Goal: Browse casually: Explore the website without a specific task or goal

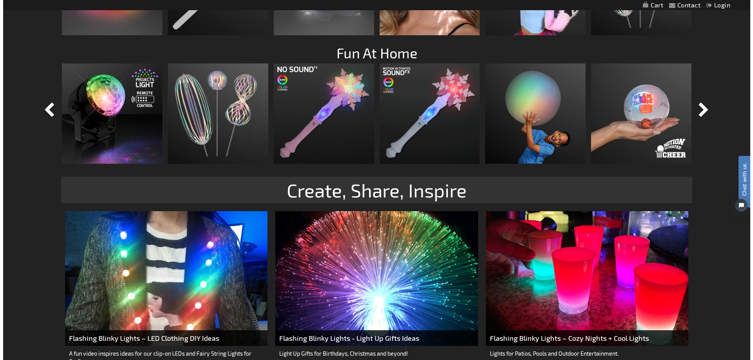
scroll to position [942, 0]
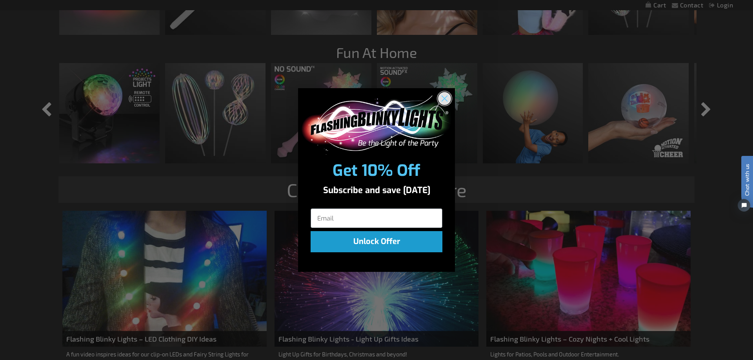
click at [445, 99] on icon "Close dialog" at bounding box center [444, 98] width 5 height 5
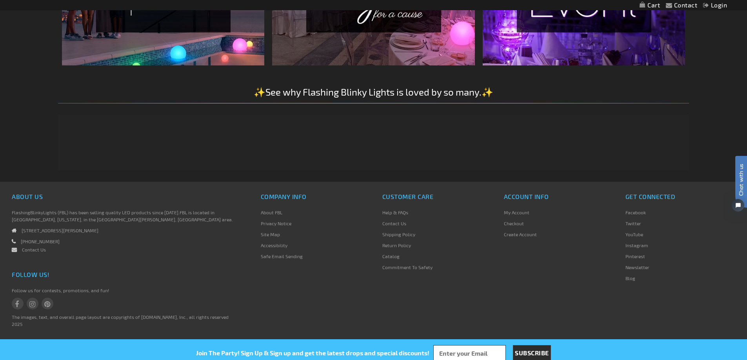
scroll to position [1423, 0]
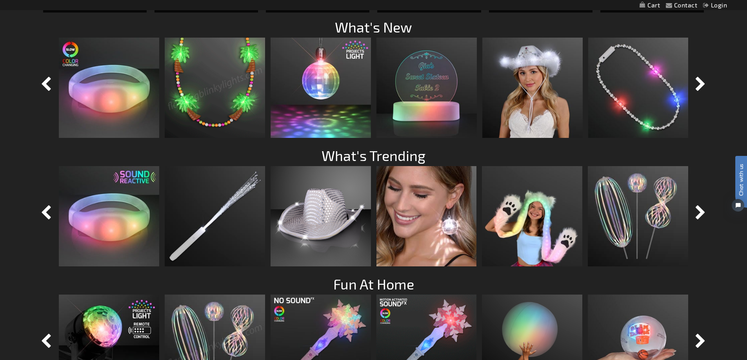
scroll to position [705, 0]
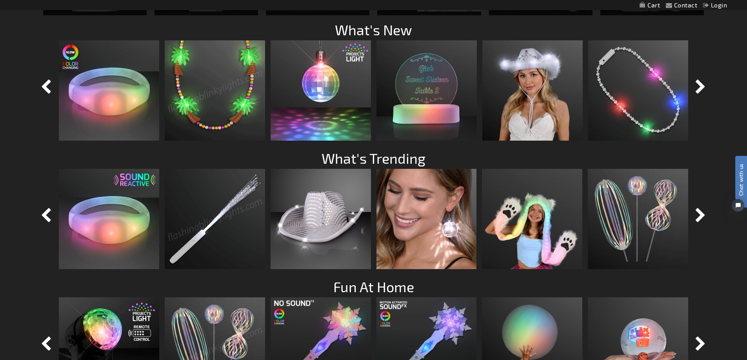
click at [219, 220] on img at bounding box center [215, 219] width 100 height 100
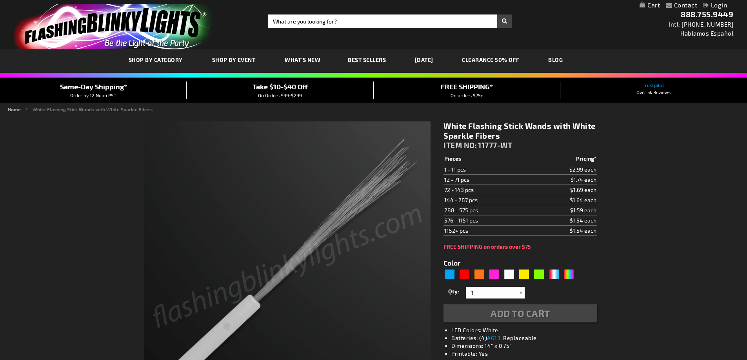
type input "5646"
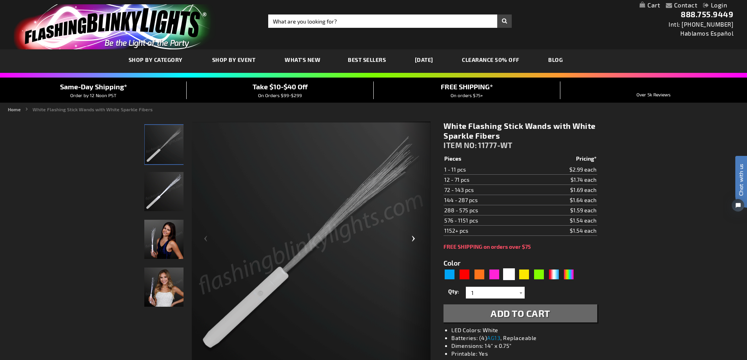
click at [419, 241] on div "Next" at bounding box center [414, 242] width 31 height 241
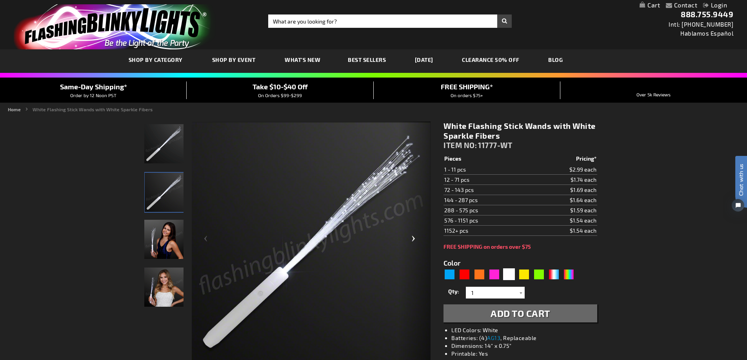
click at [416, 241] on div "Next" at bounding box center [414, 242] width 31 height 241
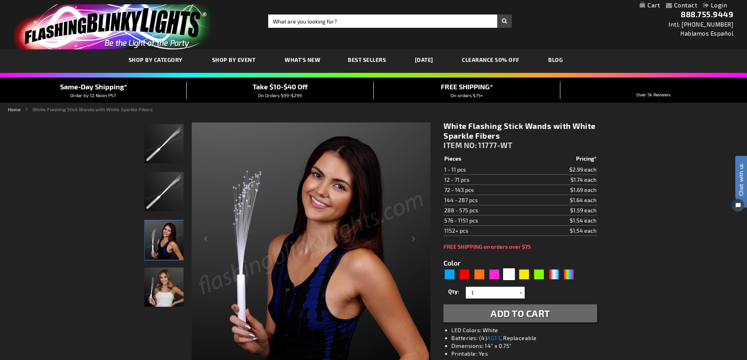
click at [161, 152] on img "White LED Light Up Fiber Optic Toy Wand" at bounding box center [163, 143] width 39 height 39
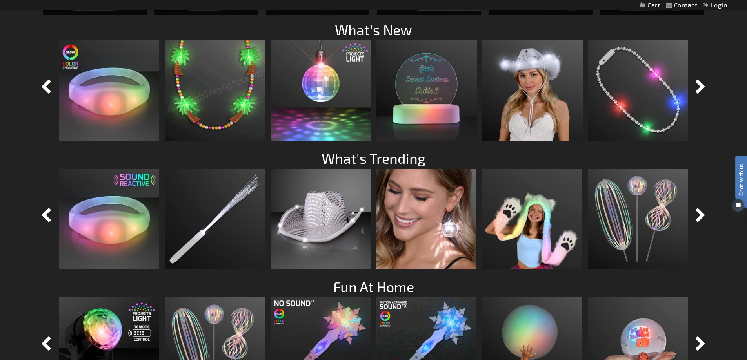
click at [196, 84] on img at bounding box center [215, 90] width 100 height 100
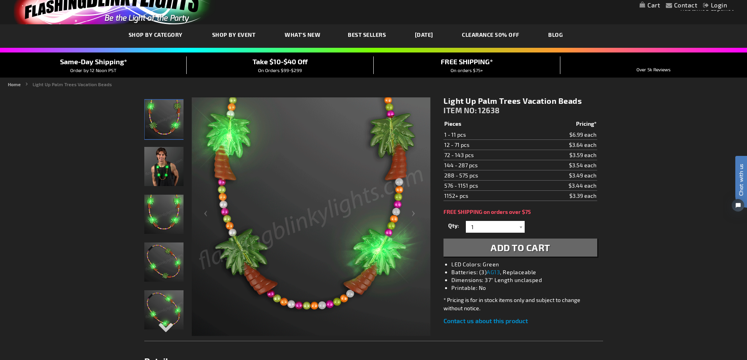
scroll to position [39, 0]
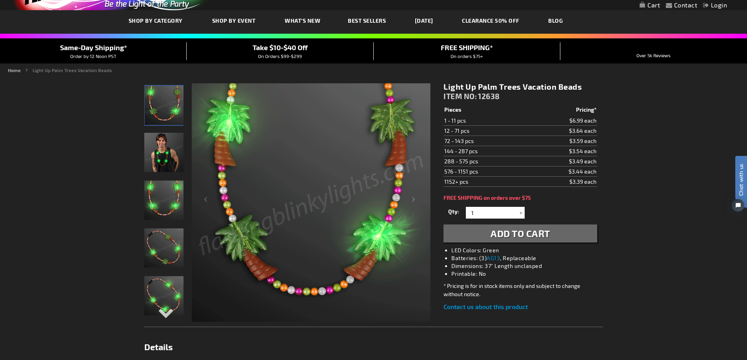
click at [164, 110] on img "Light Up Palm Trees Vacation Beads" at bounding box center [164, 105] width 39 height 39
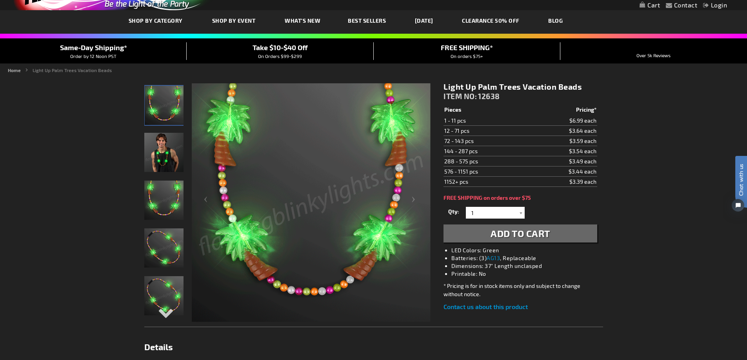
click at [164, 102] on img "Light Up Palm Trees Vacation Beads" at bounding box center [164, 105] width 39 height 39
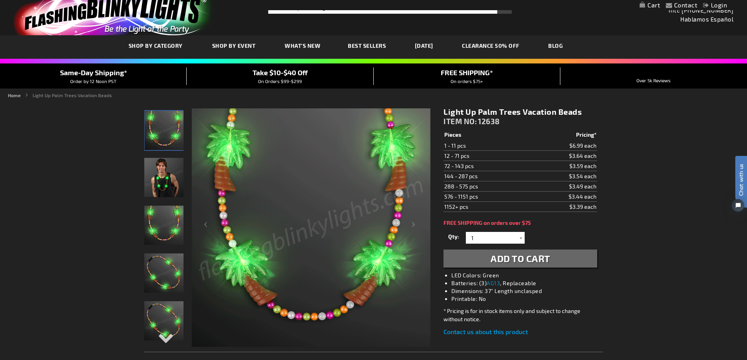
scroll to position [0, 0]
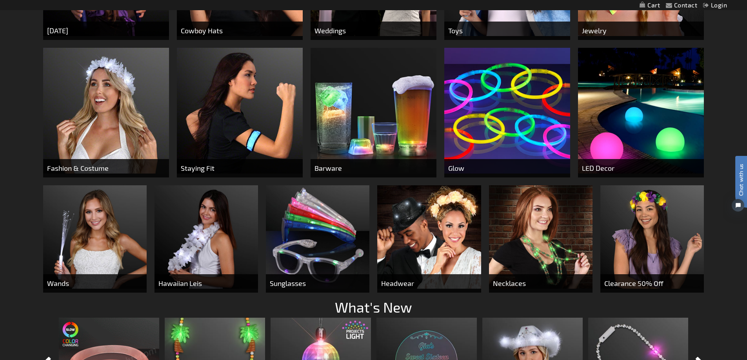
scroll to position [430, 0]
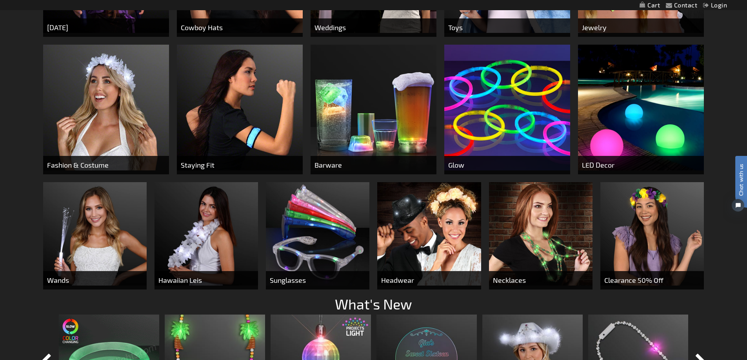
click at [303, 223] on img at bounding box center [318, 234] width 104 height 104
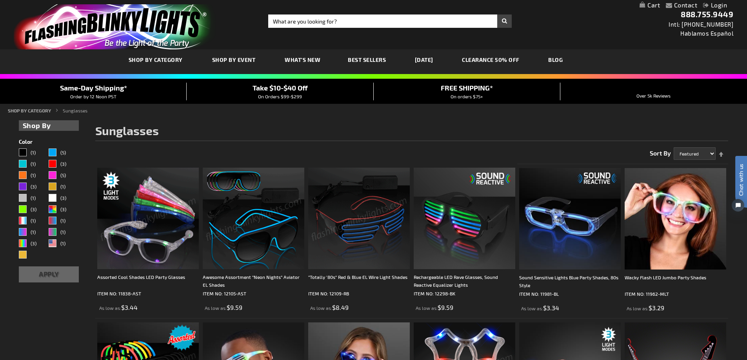
click at [170, 230] on img at bounding box center [148, 219] width 102 height 102
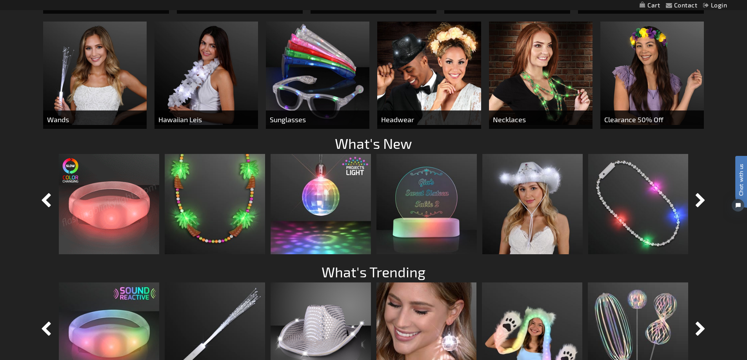
scroll to position [626, 0]
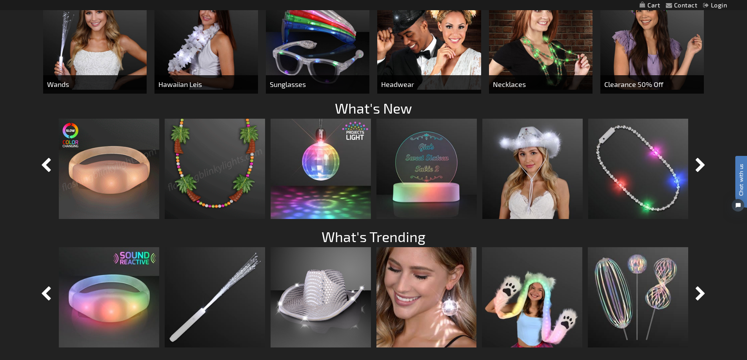
click at [186, 181] on img at bounding box center [215, 169] width 100 height 100
